Goal: Task Accomplishment & Management: Complete application form

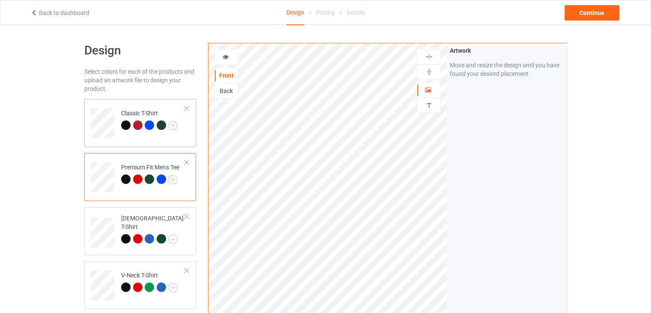
click at [120, 136] on td "Classic T-Shirt" at bounding box center [152, 120] width 73 height 36
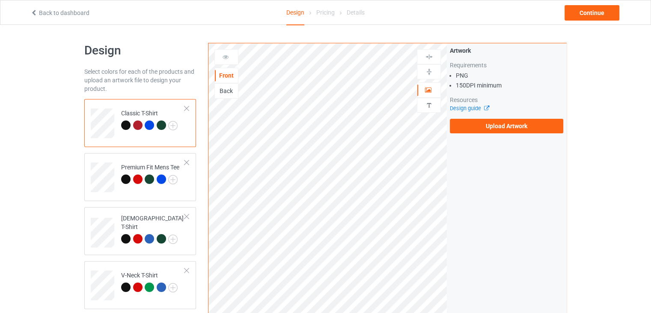
click at [220, 93] on div "Back" at bounding box center [226, 90] width 23 height 9
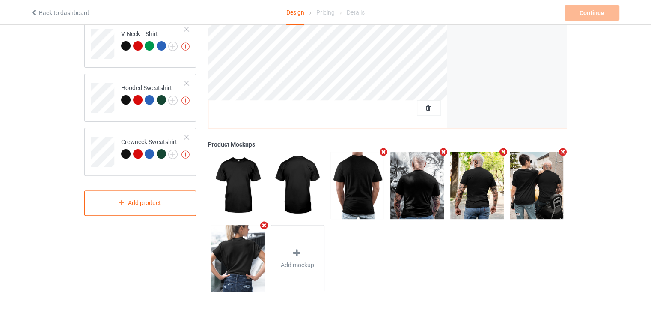
scroll to position [235, 0]
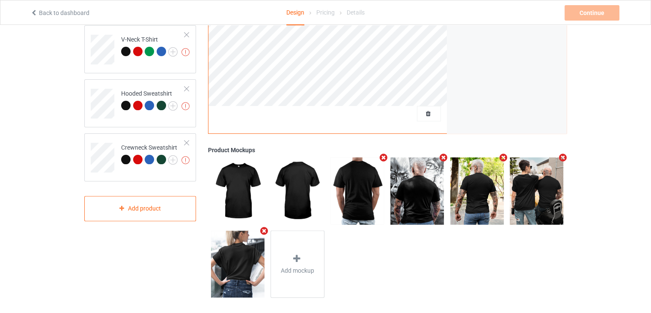
click at [474, 197] on img at bounding box center [477, 190] width 54 height 67
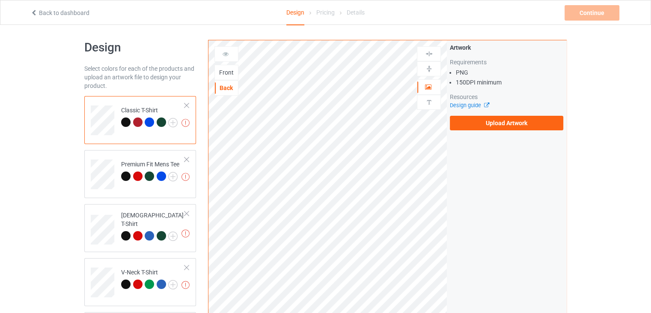
scroll to position [3, 0]
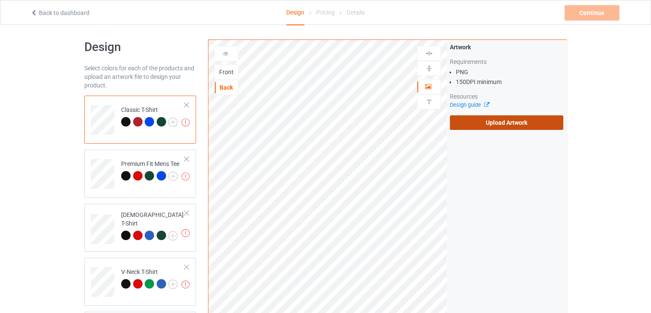
click at [496, 120] on label "Upload Artwork" at bounding box center [506, 122] width 113 height 15
click at [0, 0] on input "Upload Artwork" at bounding box center [0, 0] width 0 height 0
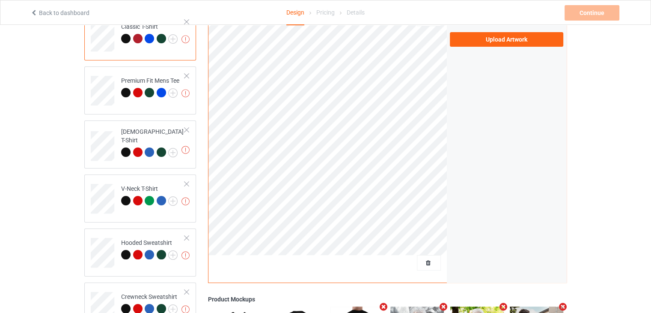
scroll to position [0, 0]
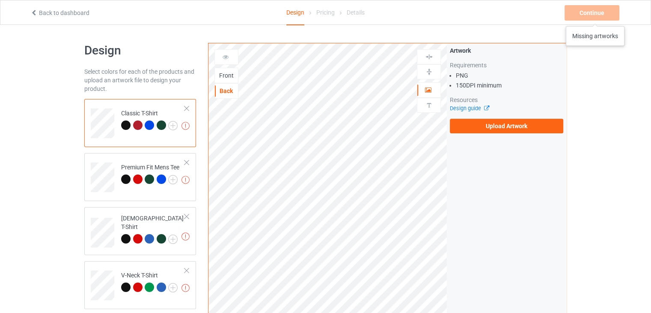
click at [593, 17] on div "Continue Missing artworks" at bounding box center [593, 12] width 57 height 15
click at [219, 79] on div "Front" at bounding box center [226, 75] width 23 height 9
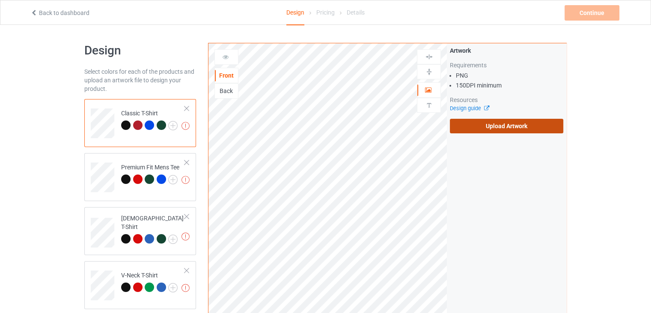
click at [485, 132] on label "Upload Artwork" at bounding box center [506, 126] width 113 height 15
click at [0, 0] on input "Upload Artwork" at bounding box center [0, 0] width 0 height 0
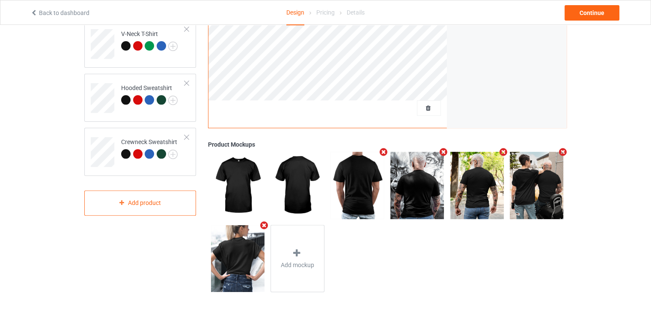
scroll to position [70, 0]
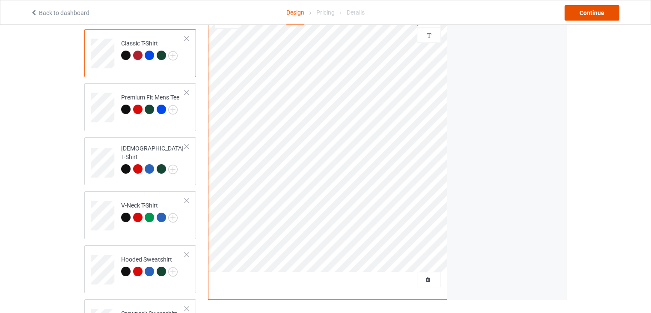
click at [584, 17] on div "Continue" at bounding box center [592, 12] width 55 height 15
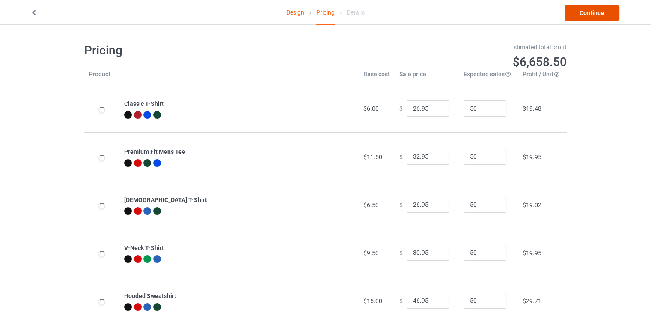
click at [584, 17] on link "Continue" at bounding box center [592, 12] width 55 height 15
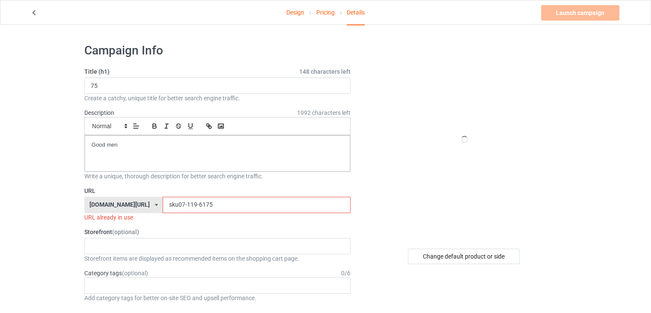
click at [214, 202] on input "sku07-119-6175" at bounding box center [257, 205] width 188 height 16
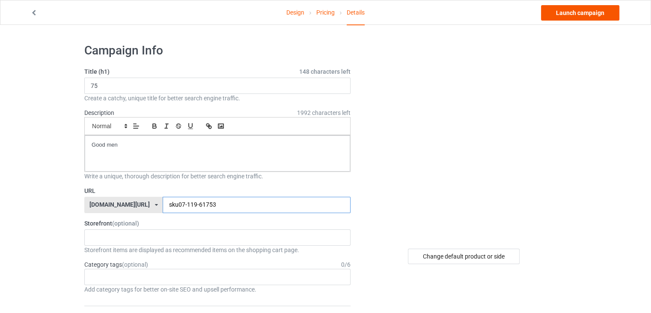
type input "sku07-119-61753"
click at [609, 15] on link "Launch campaign" at bounding box center [580, 12] width 78 height 15
